Goal: Find specific page/section: Find specific page/section

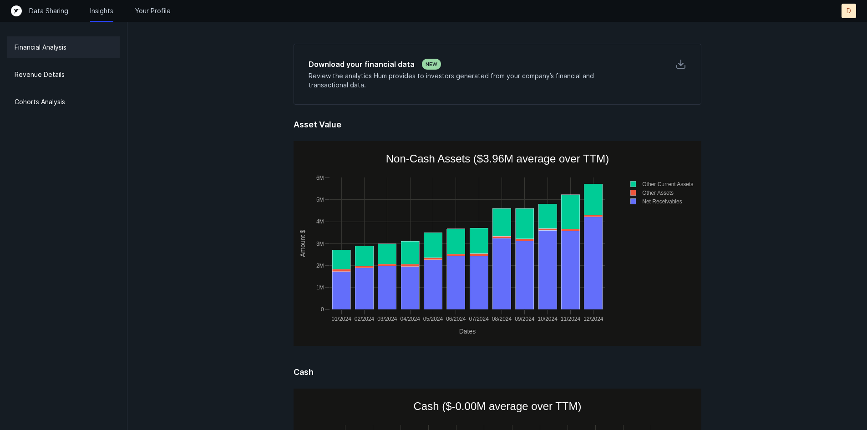
click at [43, 96] on div "Cohorts Analysis" at bounding box center [63, 102] width 112 height 22
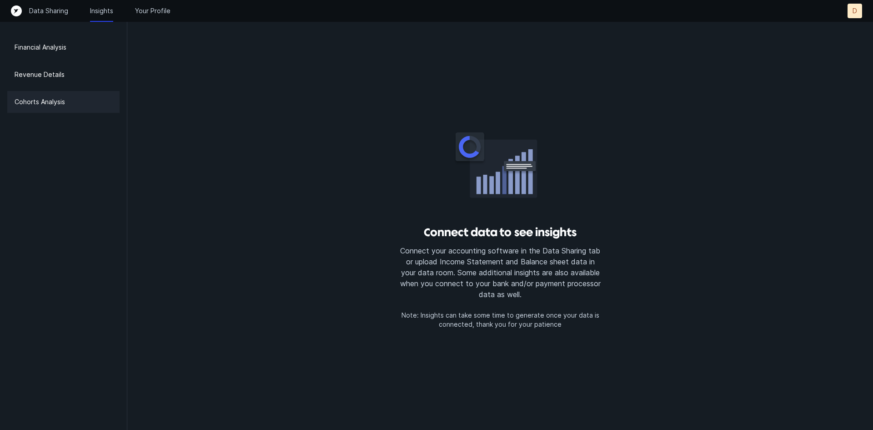
click at [64, 73] on div "Revenue Details" at bounding box center [63, 75] width 112 height 22
click at [54, 45] on p "Financial Analysis" at bounding box center [41, 47] width 52 height 11
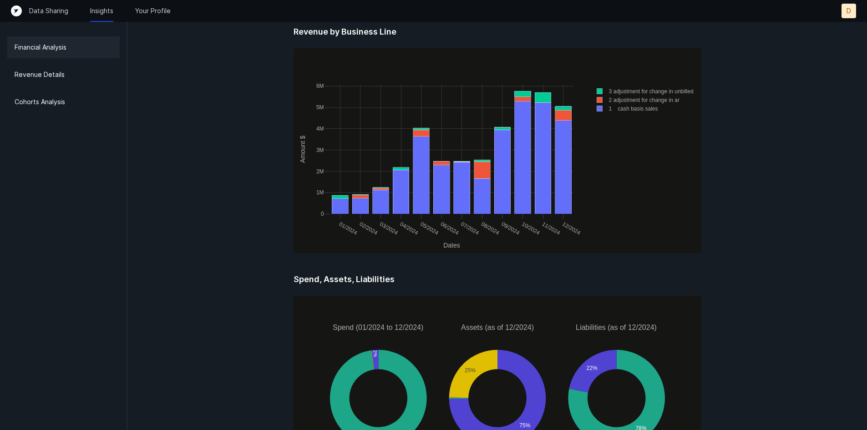
scroll to position [1181, 0]
